Goal: Task Accomplishment & Management: Complete application form

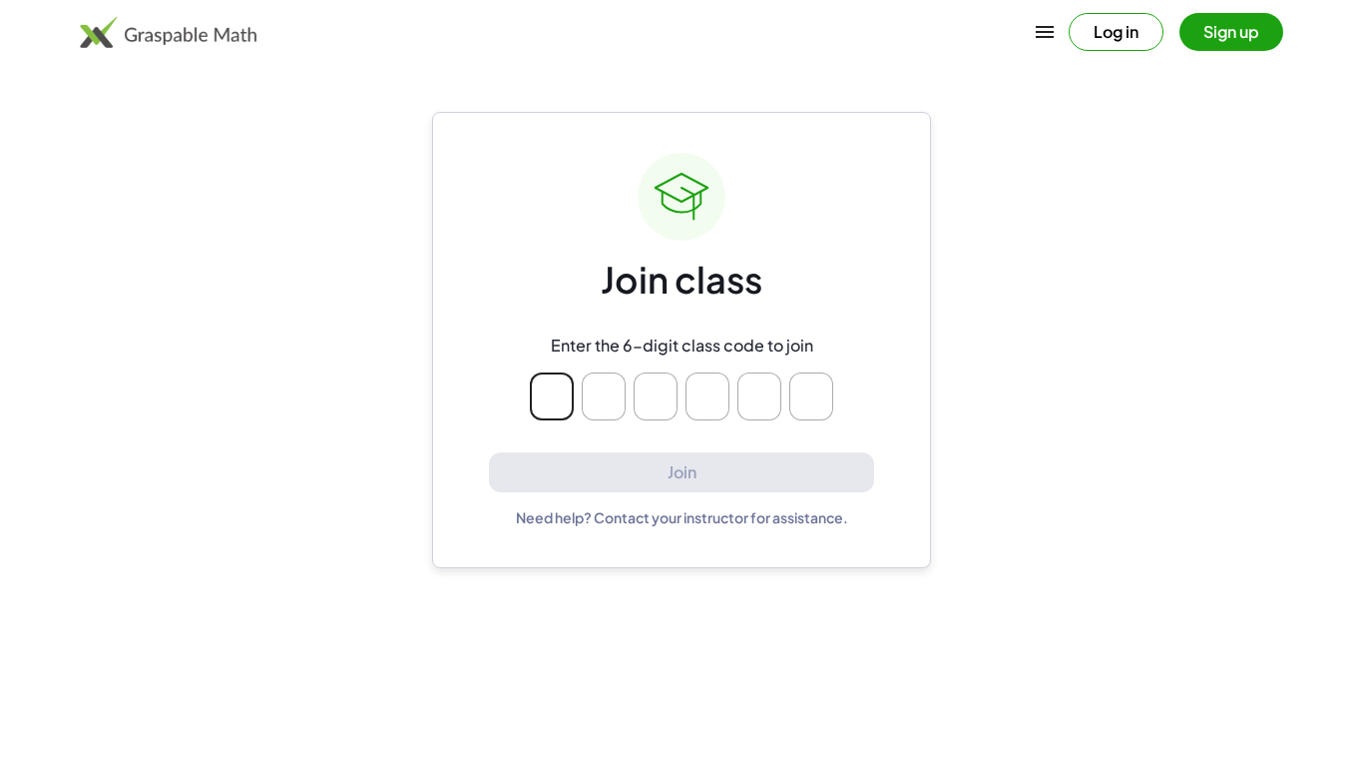
type input "*"
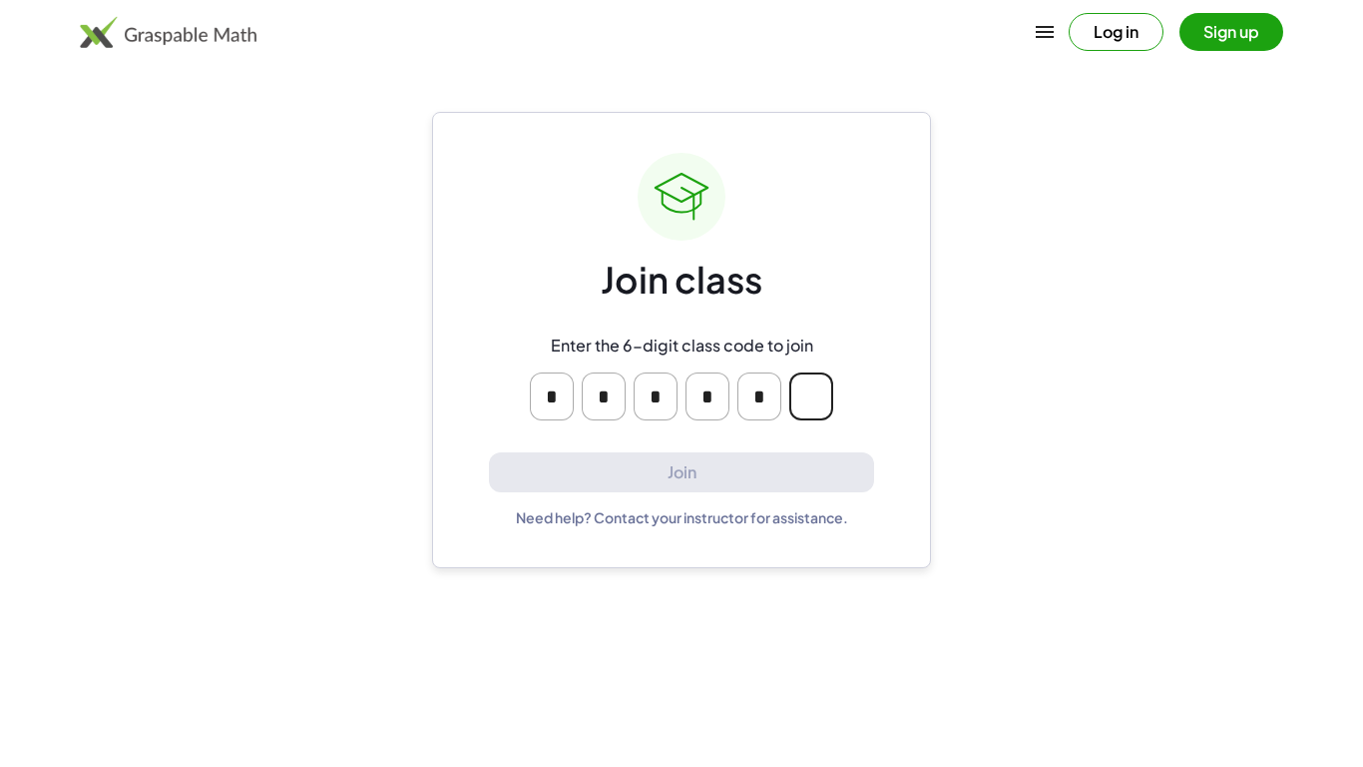
type input "*"
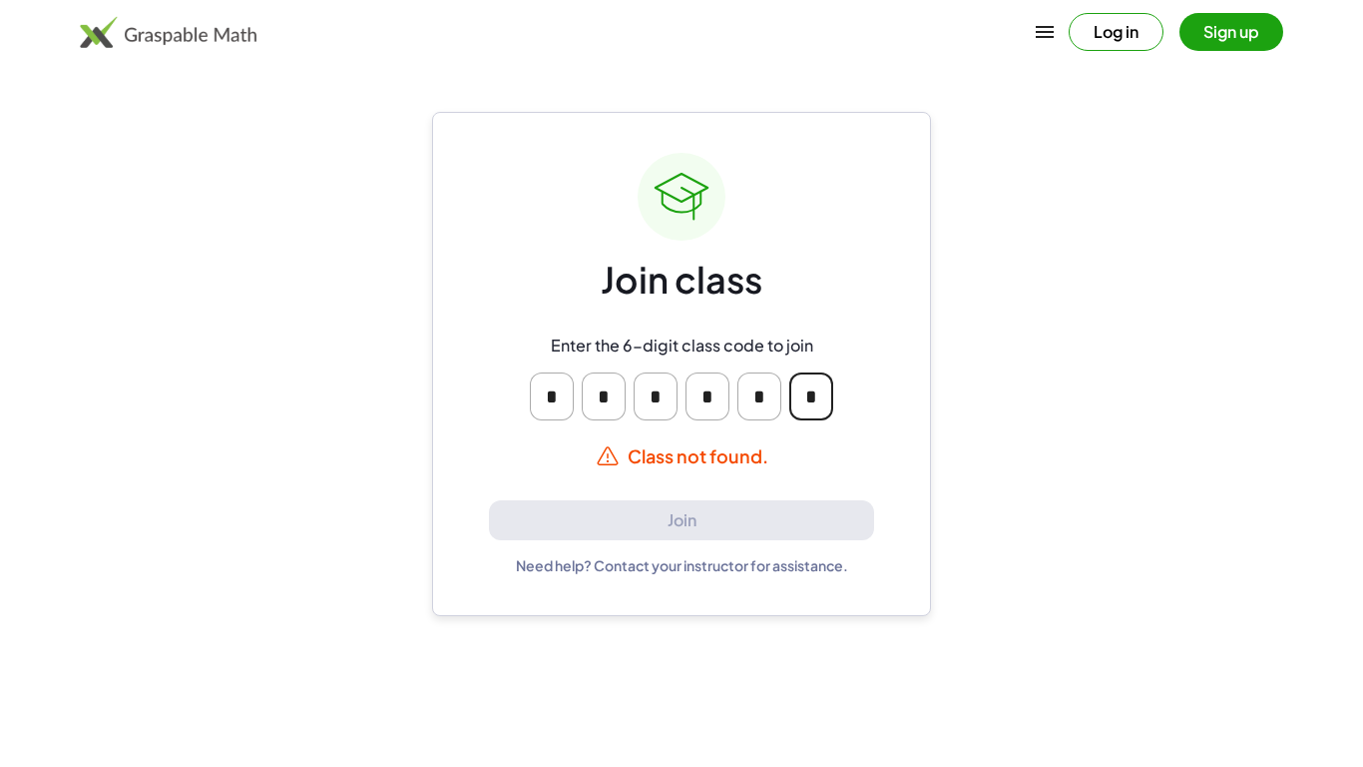
click at [817, 390] on input "*" at bounding box center [812, 396] width 44 height 48
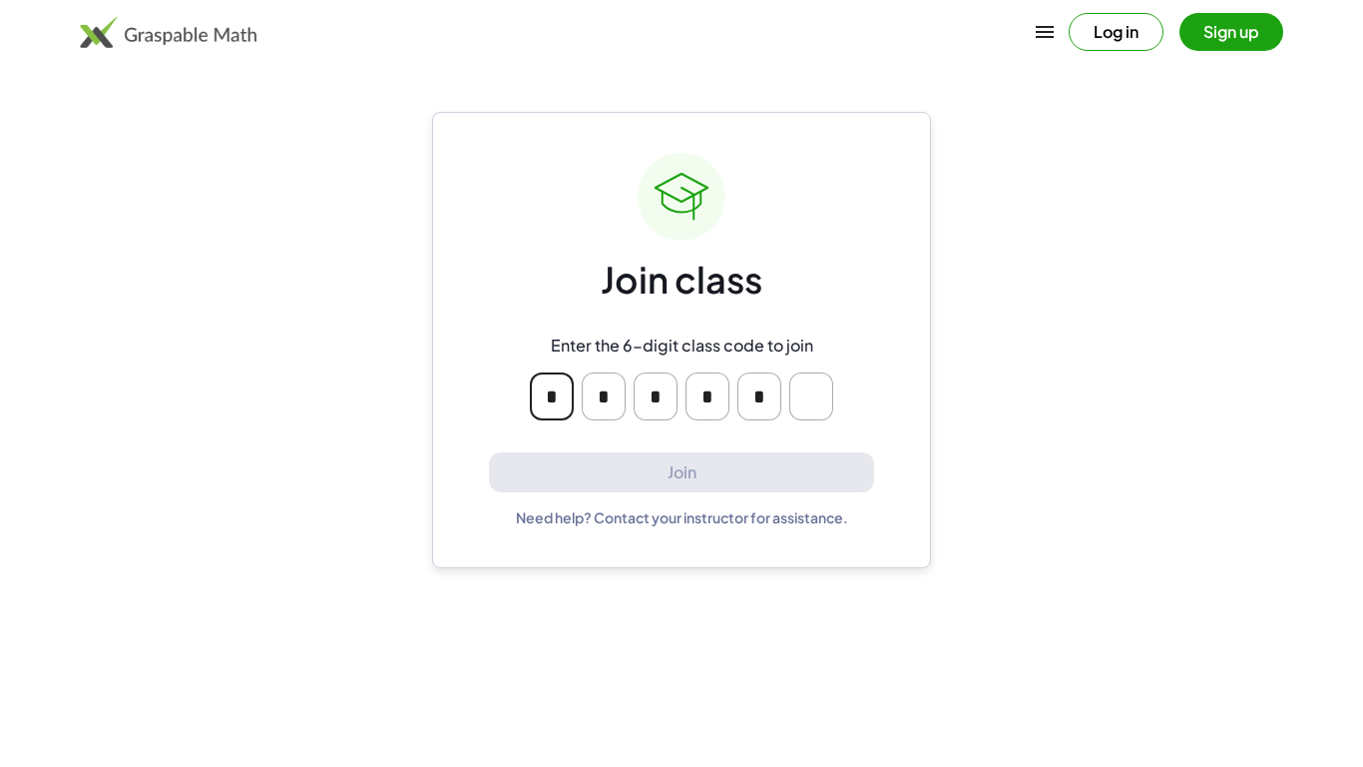
type input "*"
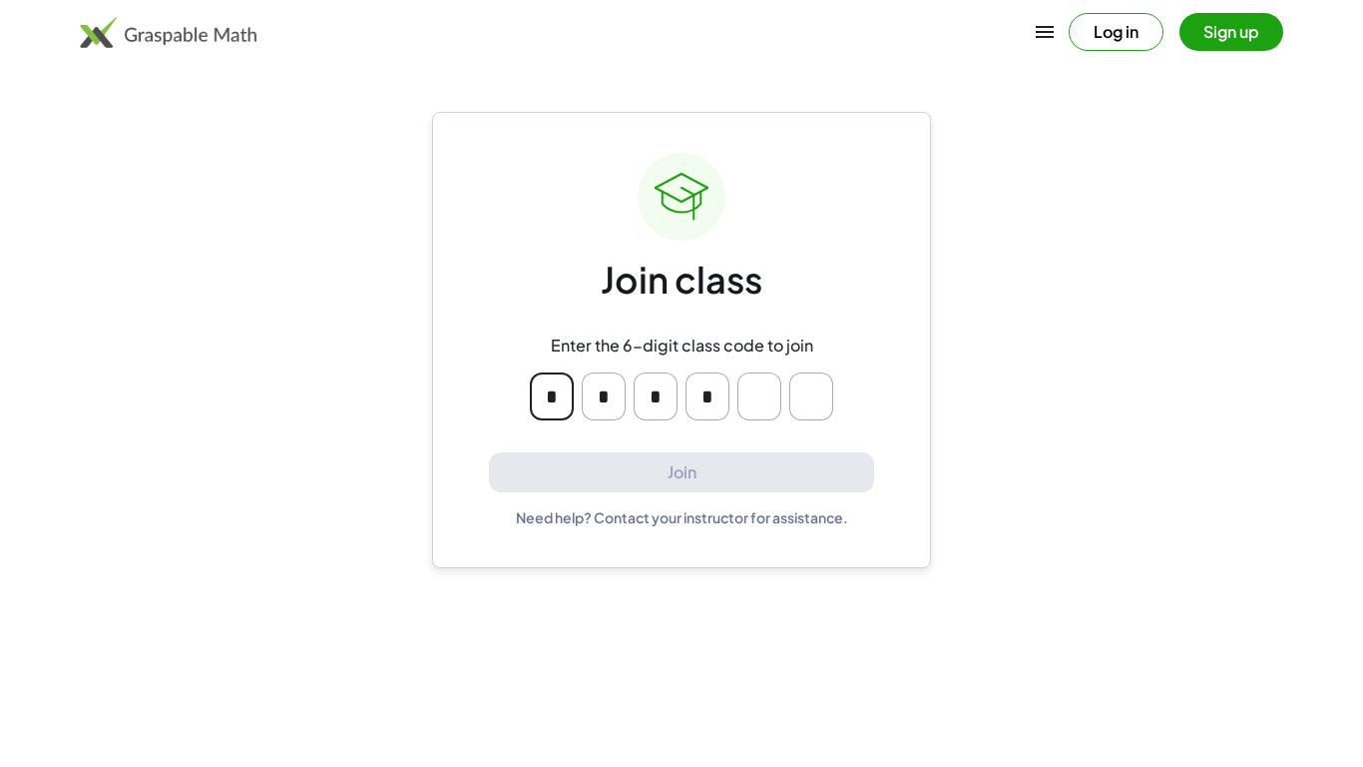
type input "*"
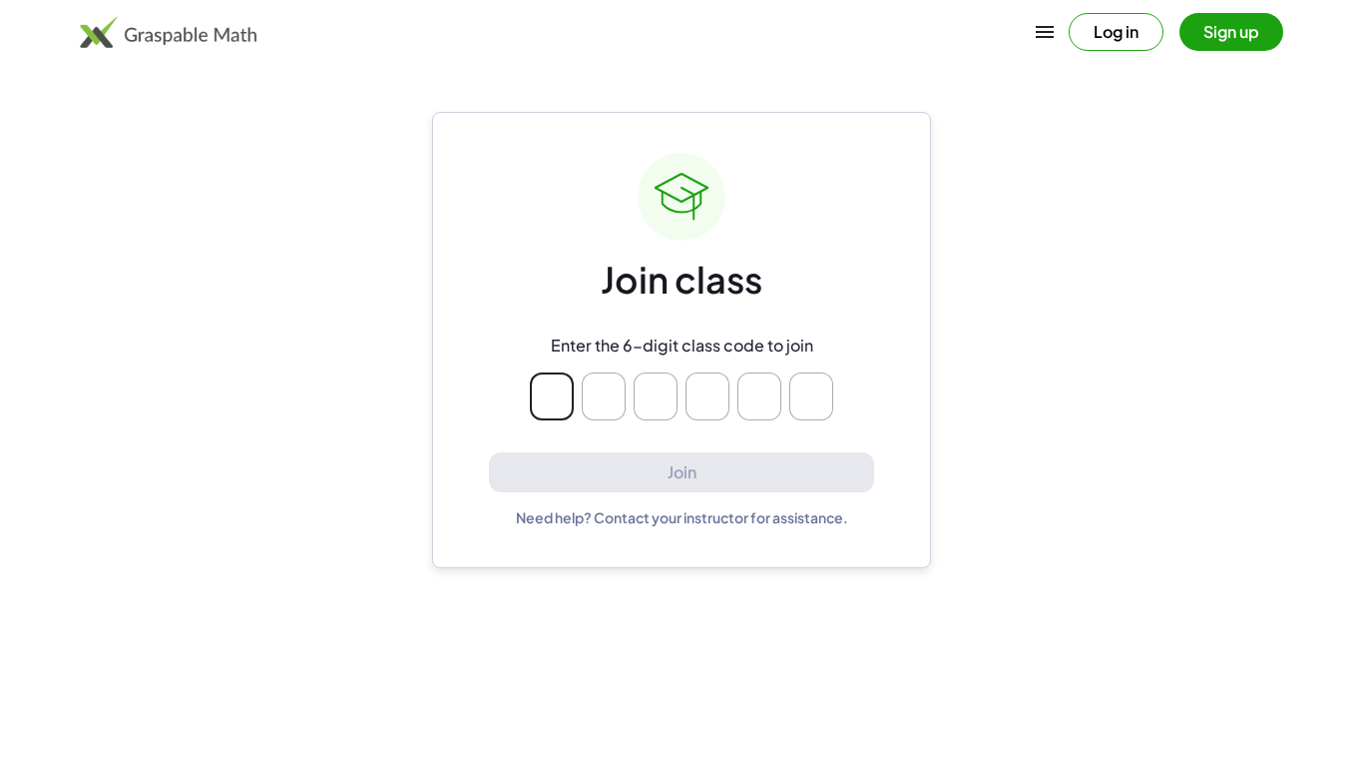
type input "*"
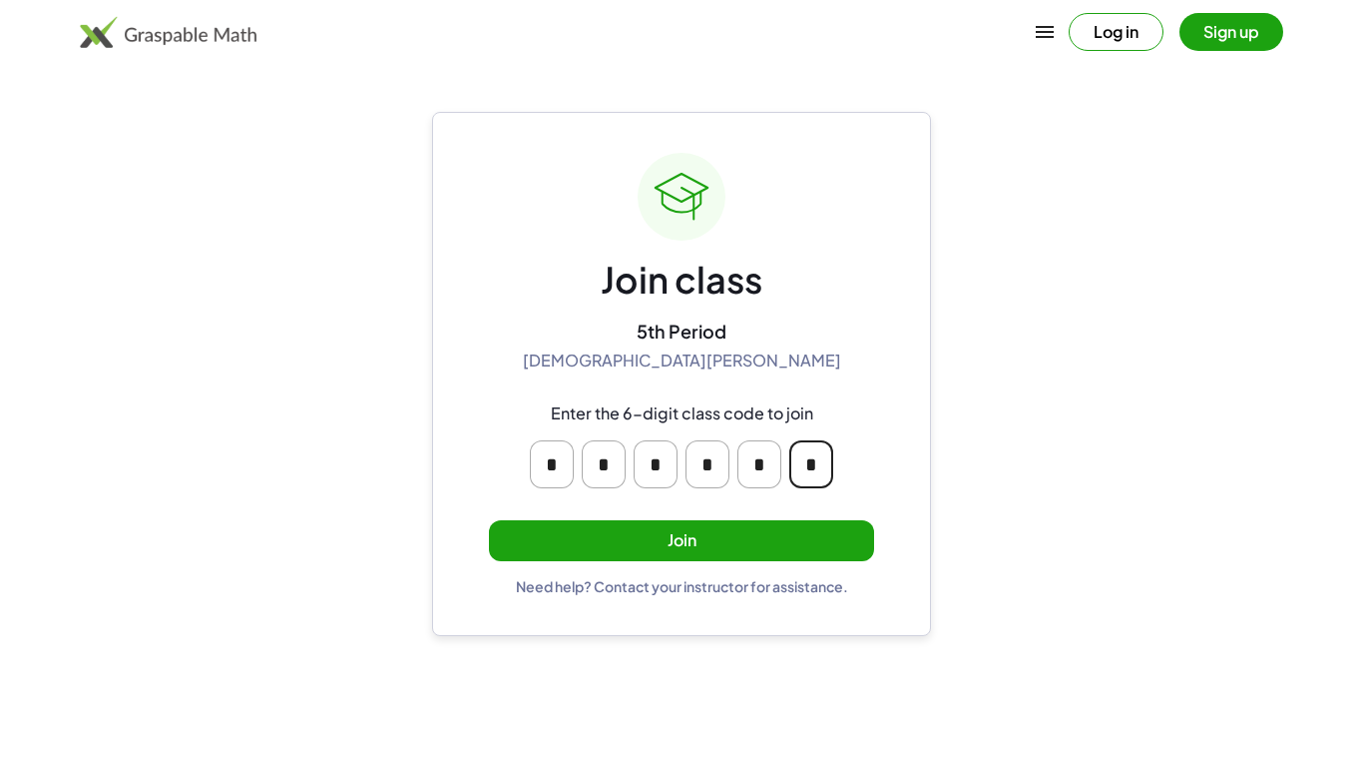
type input "*"
click at [738, 528] on button "Join" at bounding box center [681, 540] width 385 height 41
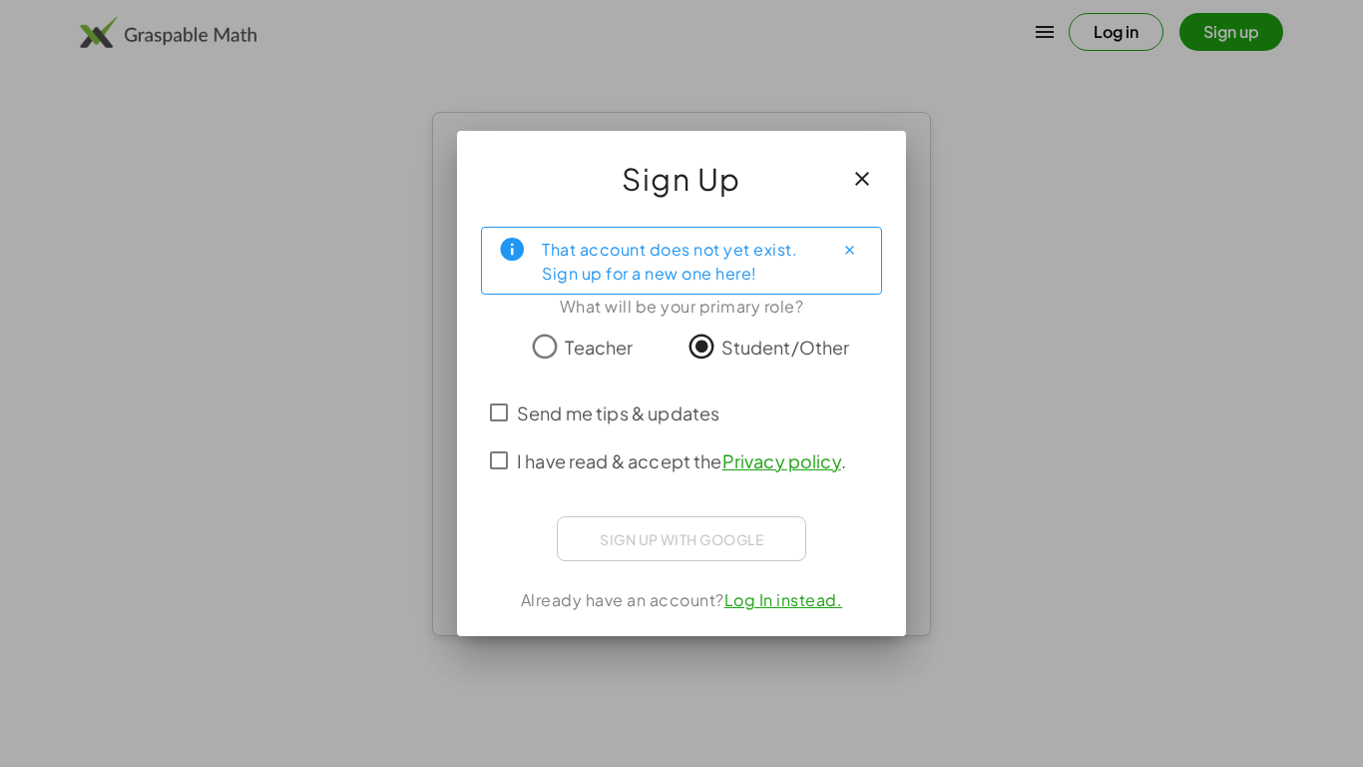
click at [874, 186] on button "button" at bounding box center [862, 179] width 48 height 48
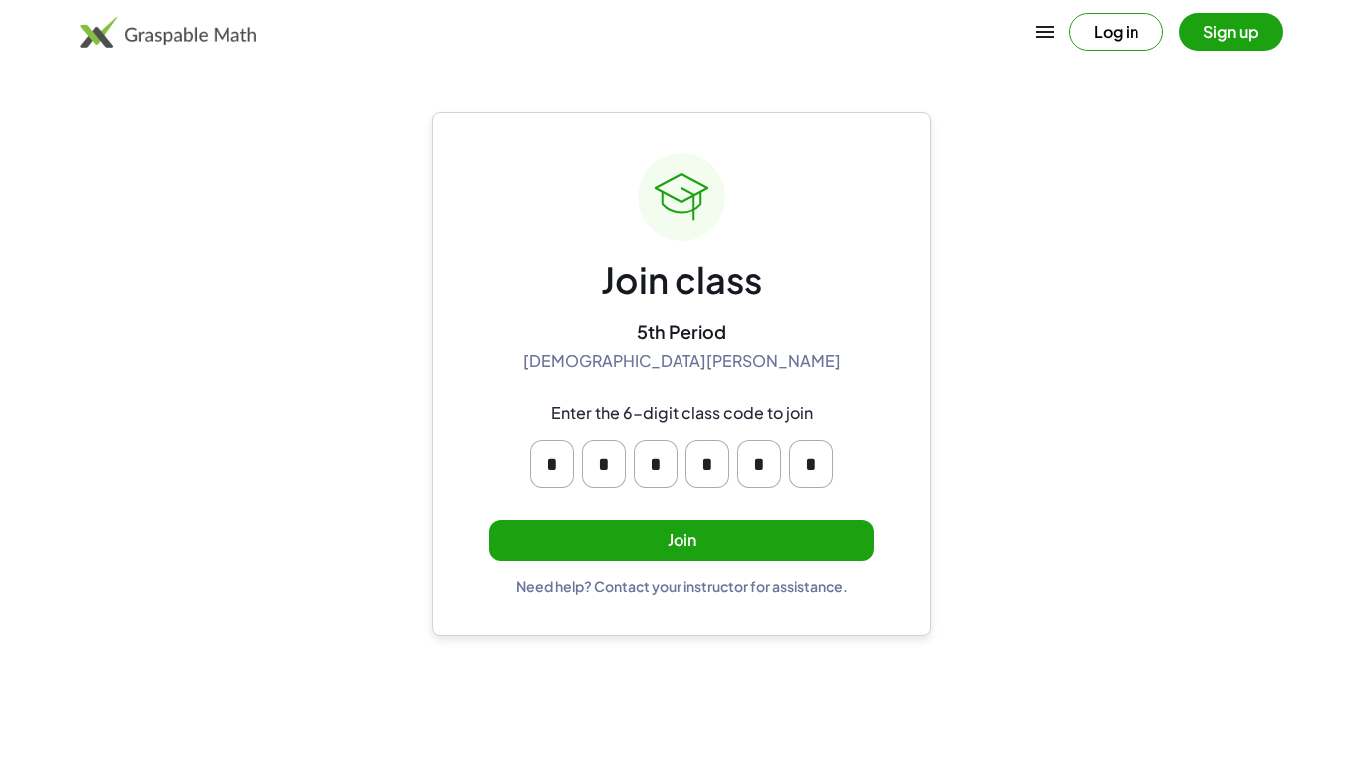
click at [774, 546] on button "Join" at bounding box center [681, 540] width 385 height 41
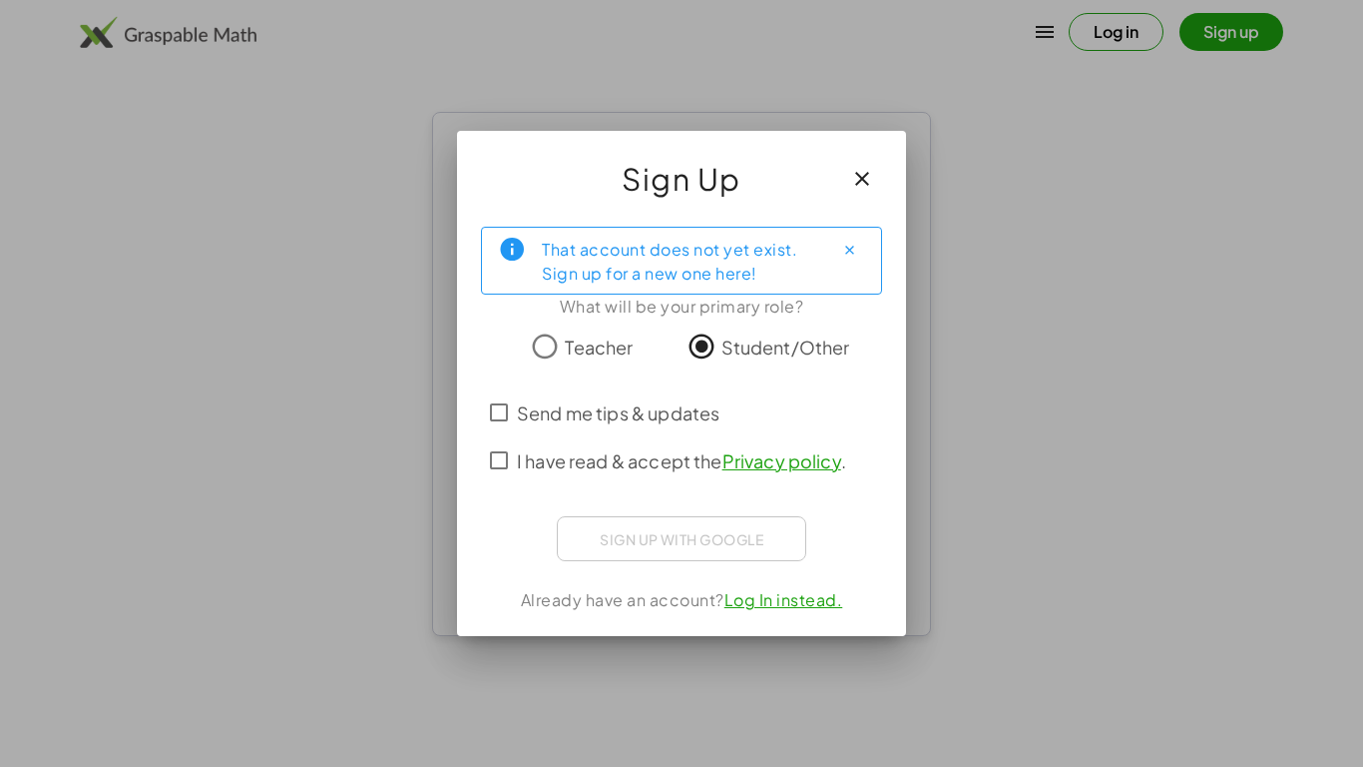
click at [848, 262] on button "Close" at bounding box center [849, 250] width 32 height 32
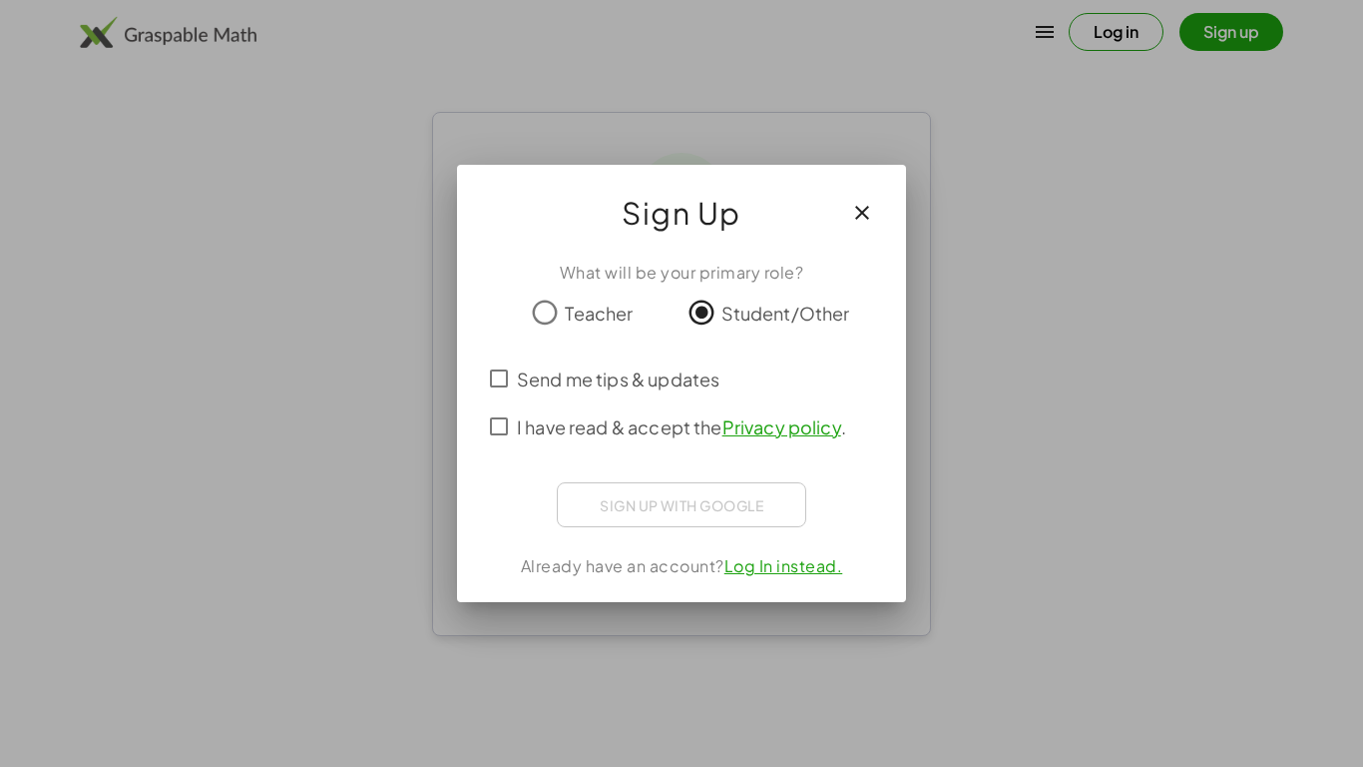
click at [775, 511] on div "Sign up with Google Sign in with Google Sign in with Google. Opens in new tab" at bounding box center [682, 504] width 250 height 45
click at [746, 526] on div "Sign up with Google Sign in with Google Sign in with Google. Opens in new tab" at bounding box center [682, 504] width 250 height 45
click at [750, 513] on div "Sign up with Google Sign in with Google Sign in with Google. Opens in new tab" at bounding box center [682, 504] width 250 height 45
click at [756, 501] on div "Sign up with Google Sign in with Google Sign in with Google. Opens in new tab" at bounding box center [682, 504] width 250 height 45
click at [756, 498] on div "Sign up with Google Sign in with Google Sign in with Google. Opens in new tab" at bounding box center [682, 504] width 250 height 45
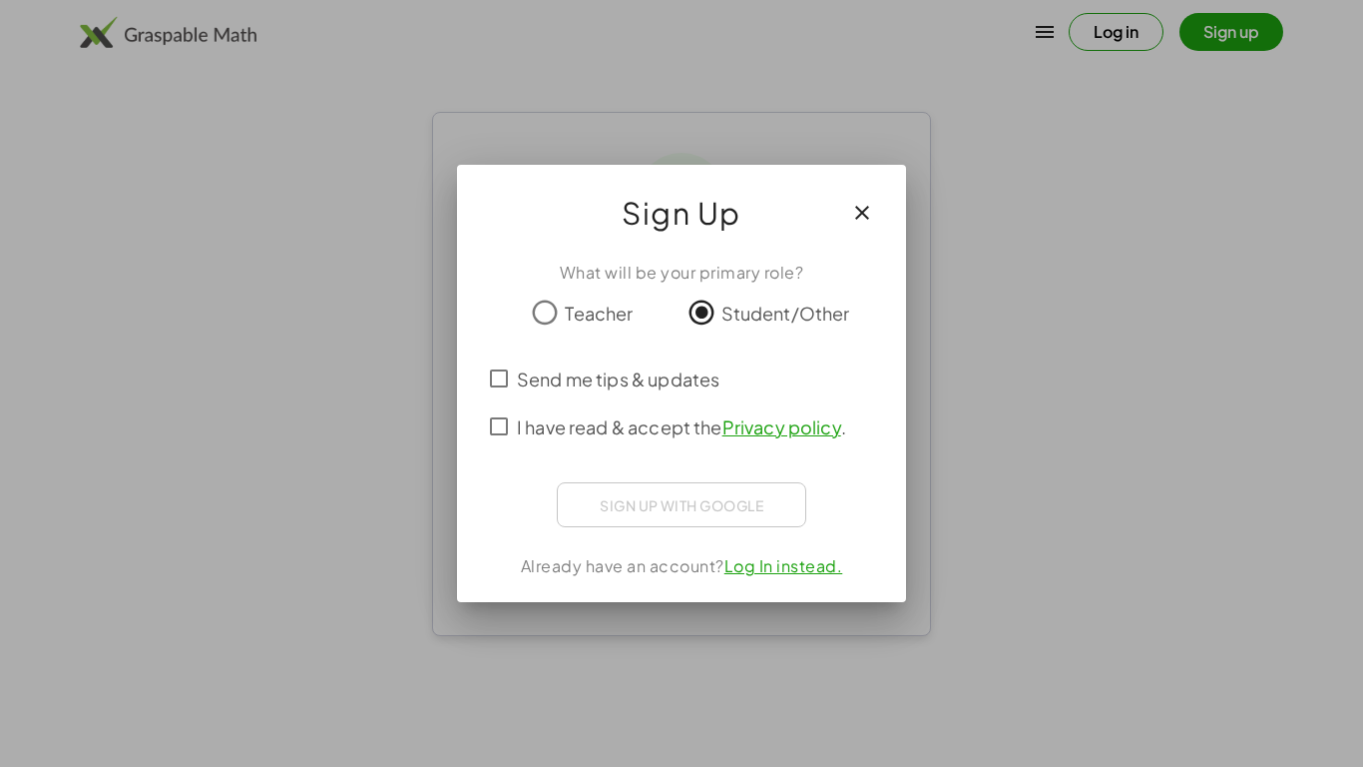
click at [754, 501] on div "Sign up with Google Sign in with Google Sign in with Google. Opens in new tab" at bounding box center [682, 504] width 250 height 45
